Goal: Task Accomplishment & Management: Complete application form

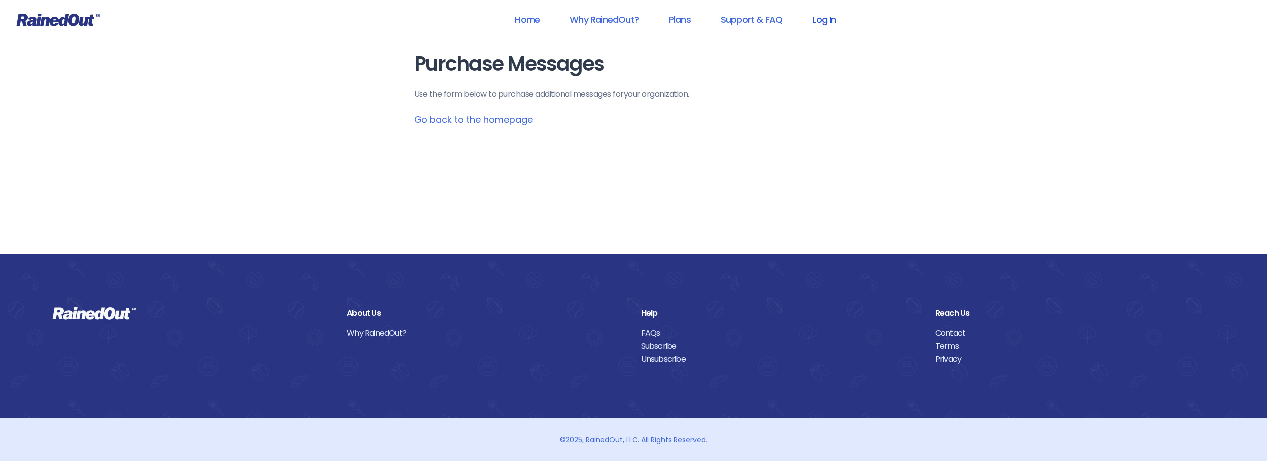
click at [814, 10] on link "Log In" at bounding box center [823, 19] width 49 height 22
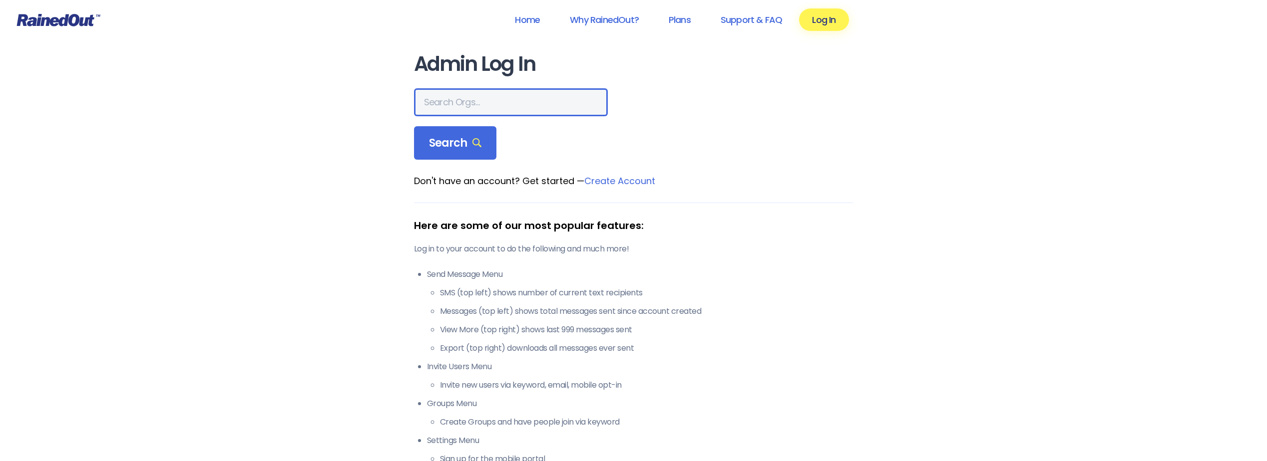
click at [432, 102] on input "text" at bounding box center [511, 102] width 194 height 28
type input "[US_STATE] heartland"
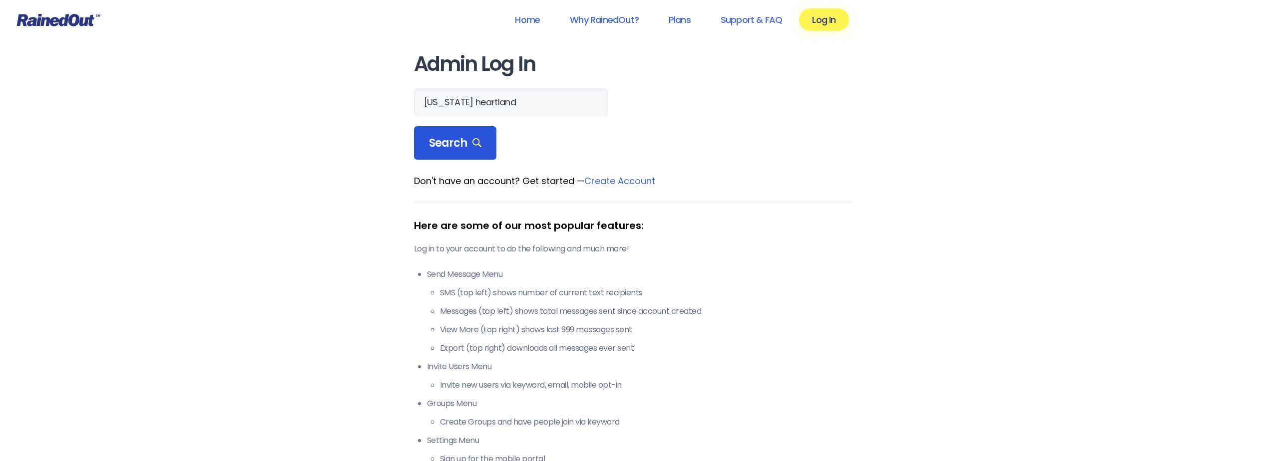
click at [441, 144] on span "Search" at bounding box center [455, 143] width 53 height 14
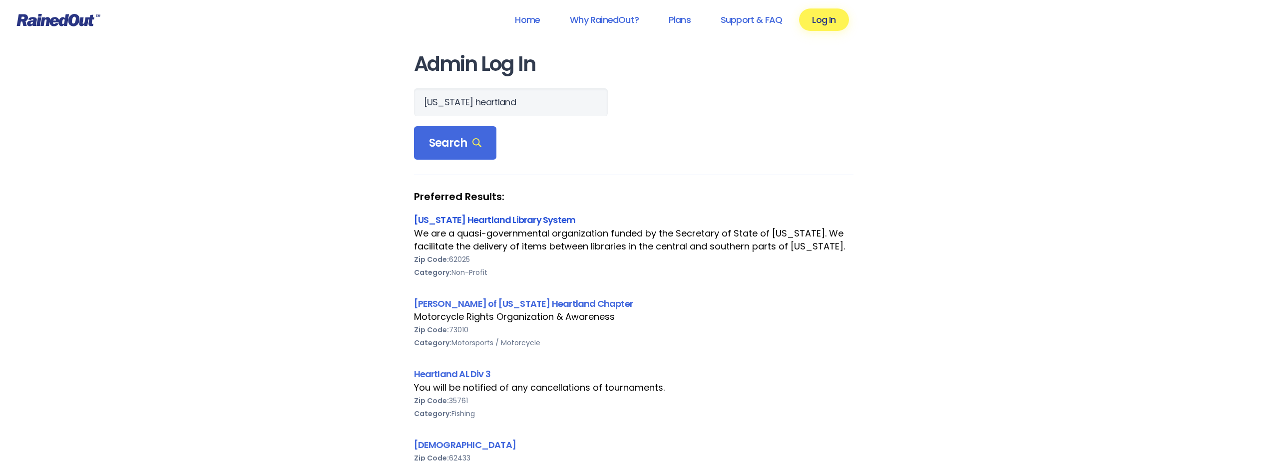
click at [479, 216] on link "[US_STATE] Heartland Library System" at bounding box center [495, 220] width 162 height 12
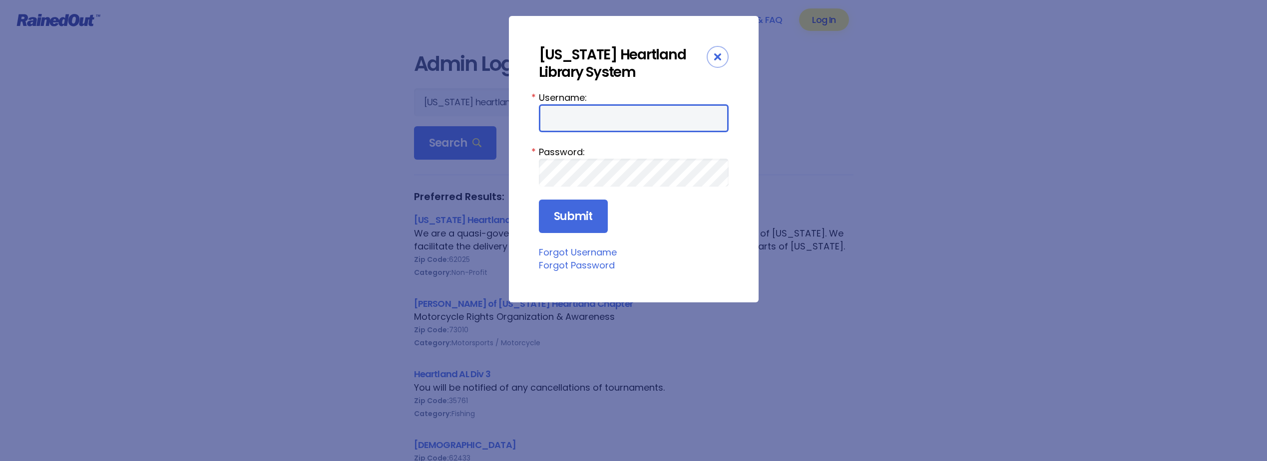
type input "Cparr"
click at [569, 120] on input "Cparr" at bounding box center [634, 118] width 190 height 28
click at [568, 223] on input "Submit" at bounding box center [573, 217] width 69 height 34
